Goal: Task Accomplishment & Management: Use online tool/utility

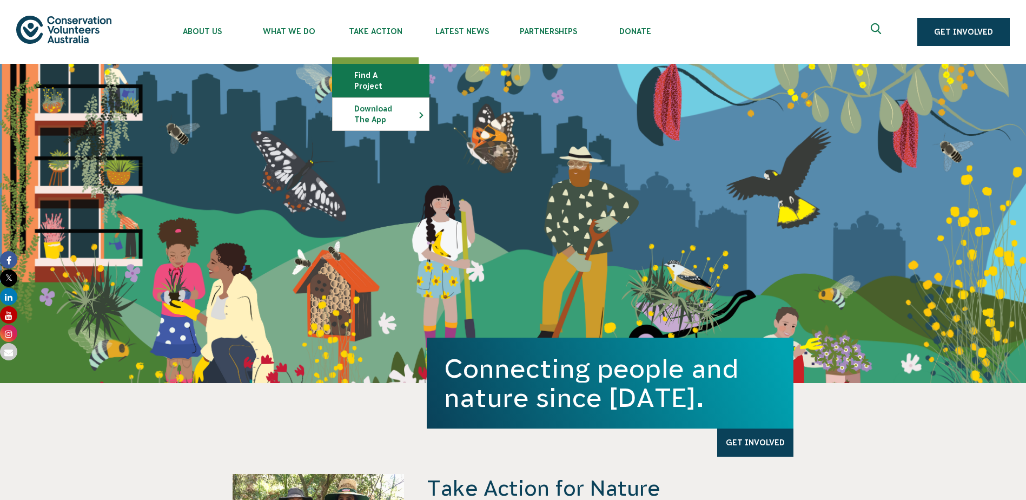
click at [394, 71] on link "Find a project" at bounding box center [381, 80] width 96 height 32
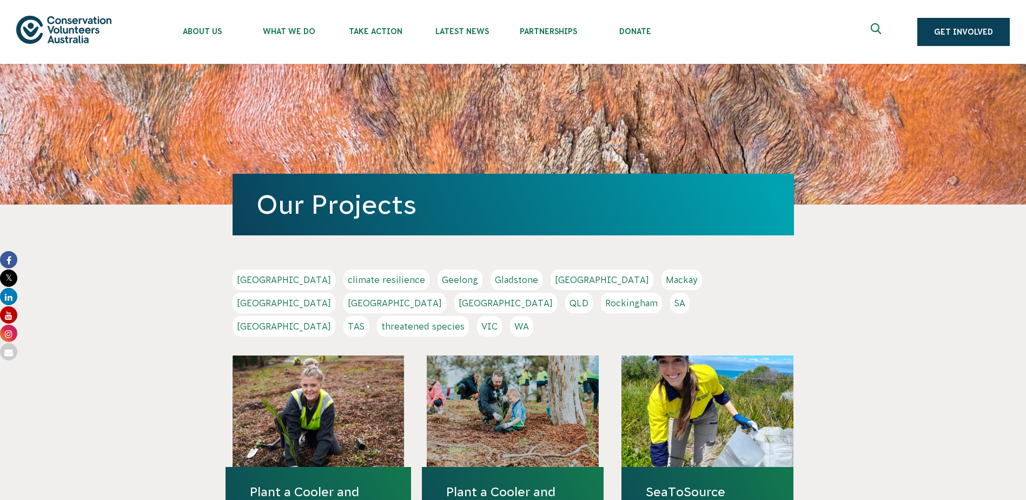
scroll to position [162, 0]
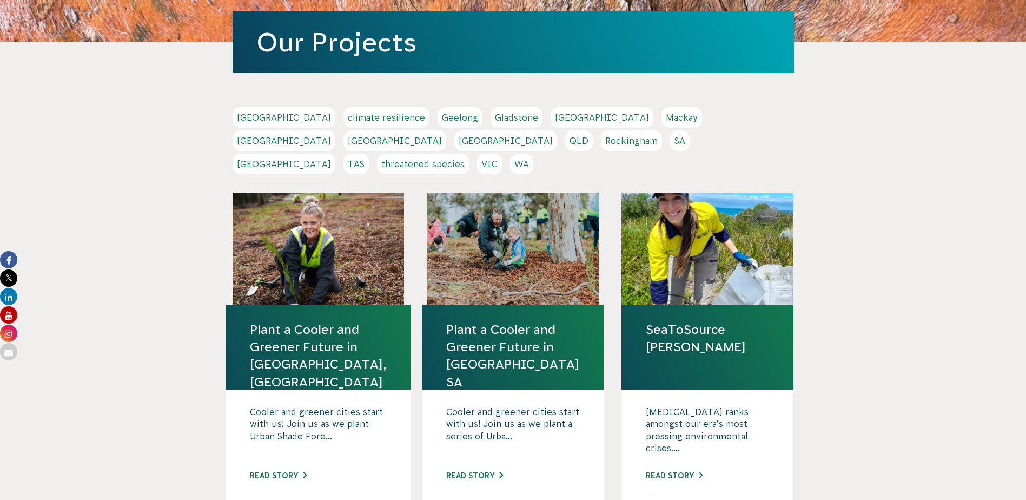
click at [670, 150] on link "SA" at bounding box center [679, 140] width 19 height 21
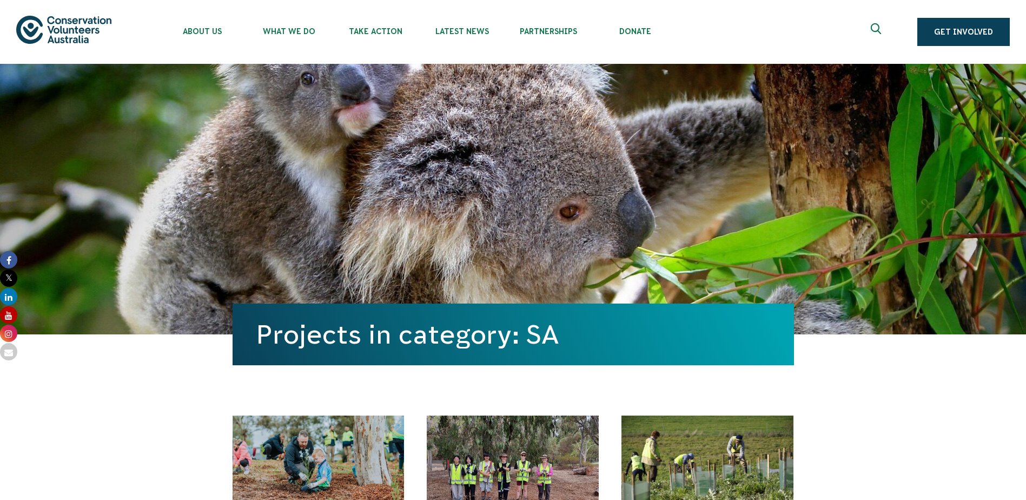
scroll to position [433, 0]
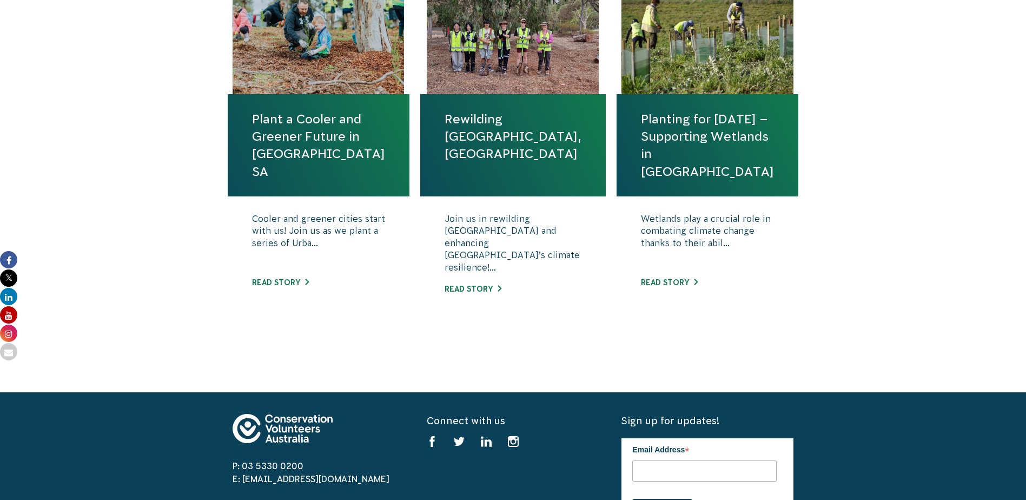
click at [443, 127] on h4 "Rewilding [GEOGRAPHIC_DATA], [GEOGRAPHIC_DATA]" at bounding box center [512, 145] width 185 height 102
click at [505, 122] on link "Rewilding [GEOGRAPHIC_DATA], [GEOGRAPHIC_DATA]" at bounding box center [513, 136] width 137 height 52
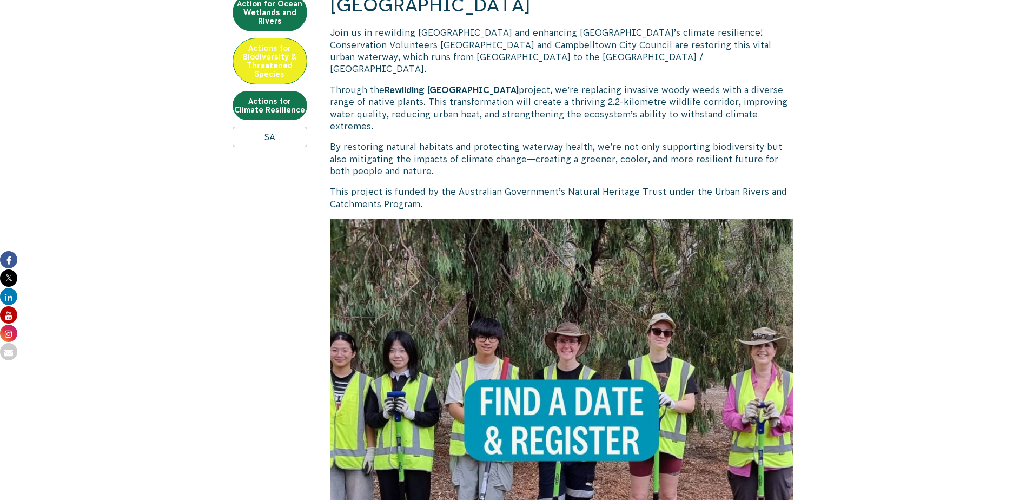
scroll to position [433, 0]
click at [508, 270] on img at bounding box center [562, 450] width 464 height 464
